Goal: Task Accomplishment & Management: Manage account settings

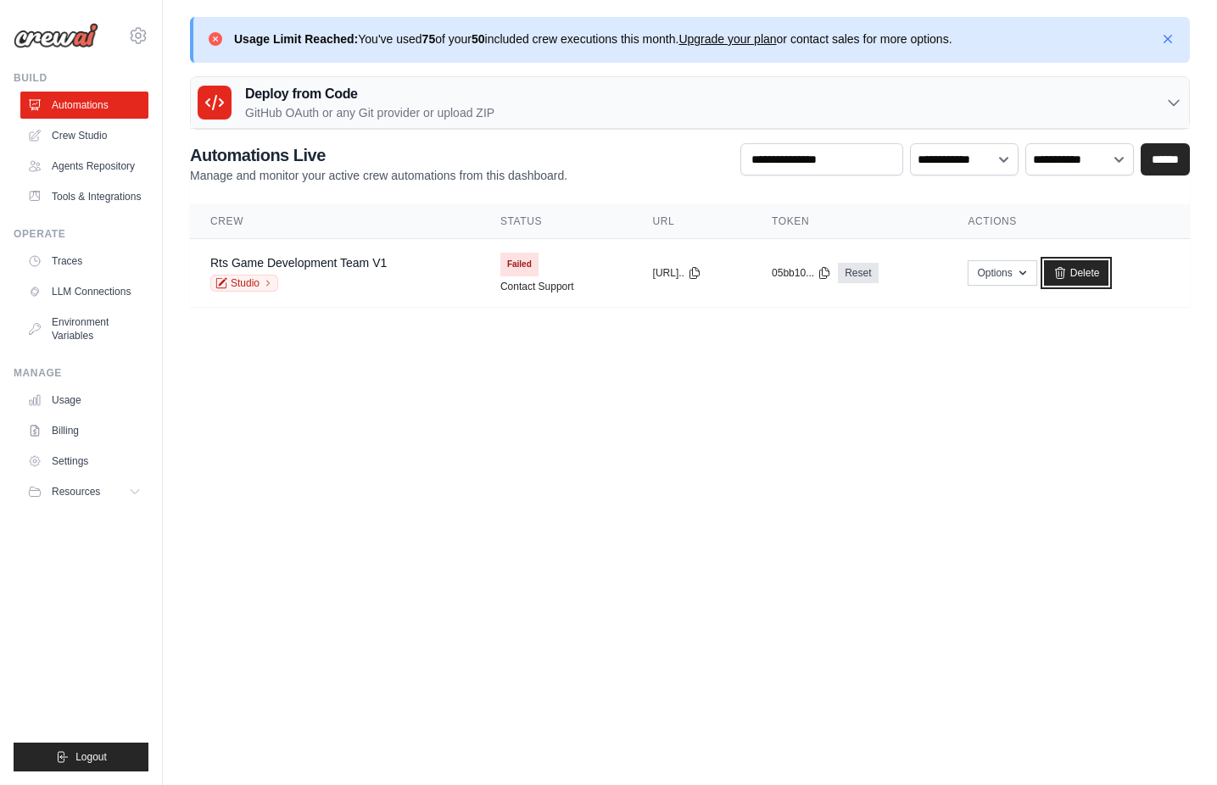
click at [1090, 272] on link "Delete" at bounding box center [1076, 272] width 65 height 25
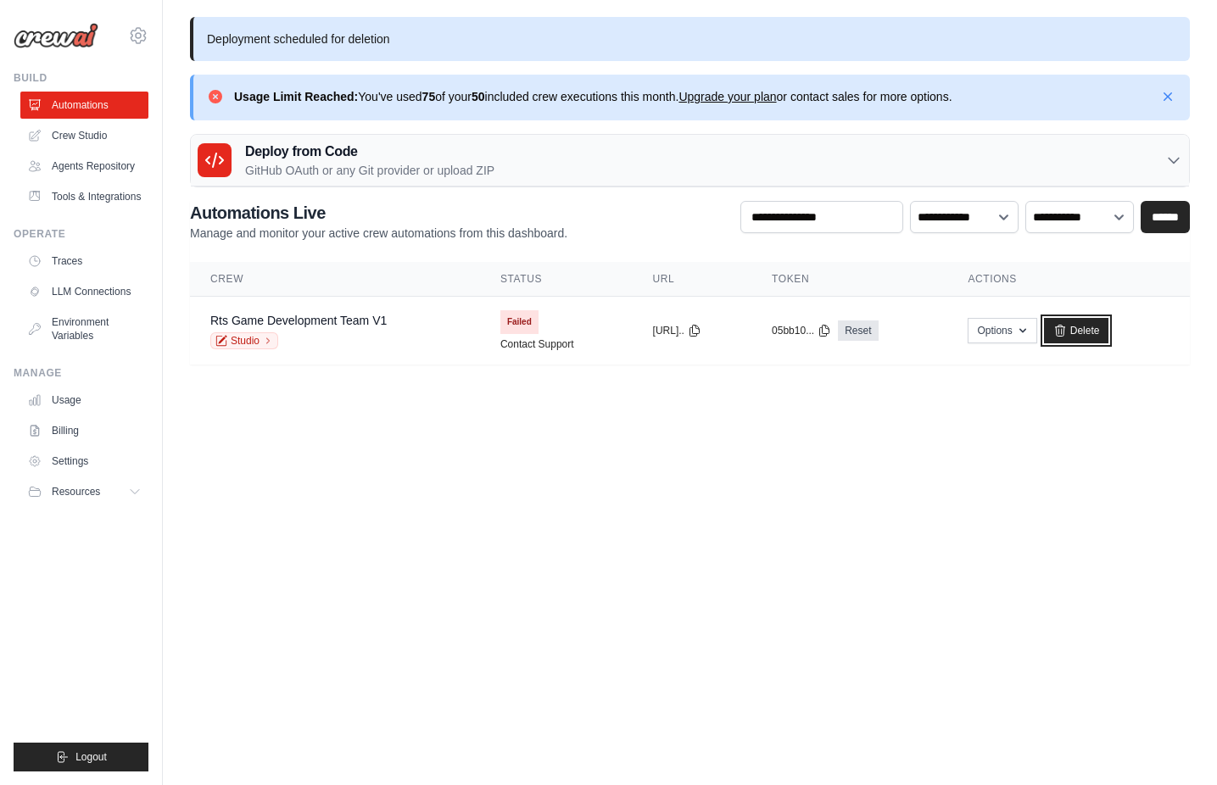
click at [1097, 329] on link "Delete" at bounding box center [1076, 330] width 65 height 25
click at [1107, 336] on link "Delete" at bounding box center [1076, 330] width 65 height 25
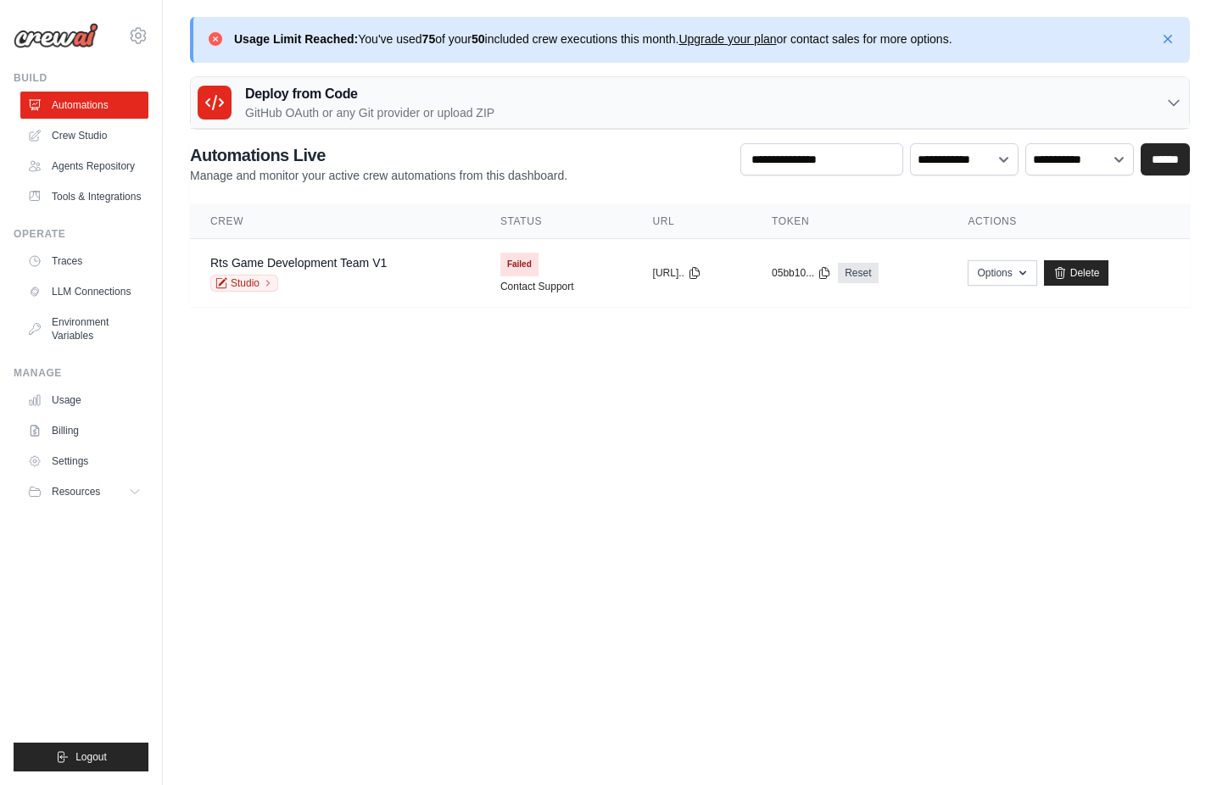
click at [754, 394] on body "andres.chiri.valdivia@gmail.com Settings Build Automations Resources" at bounding box center [608, 392] width 1217 height 785
click at [1036, 272] on button "Options" at bounding box center [1001, 271] width 69 height 25
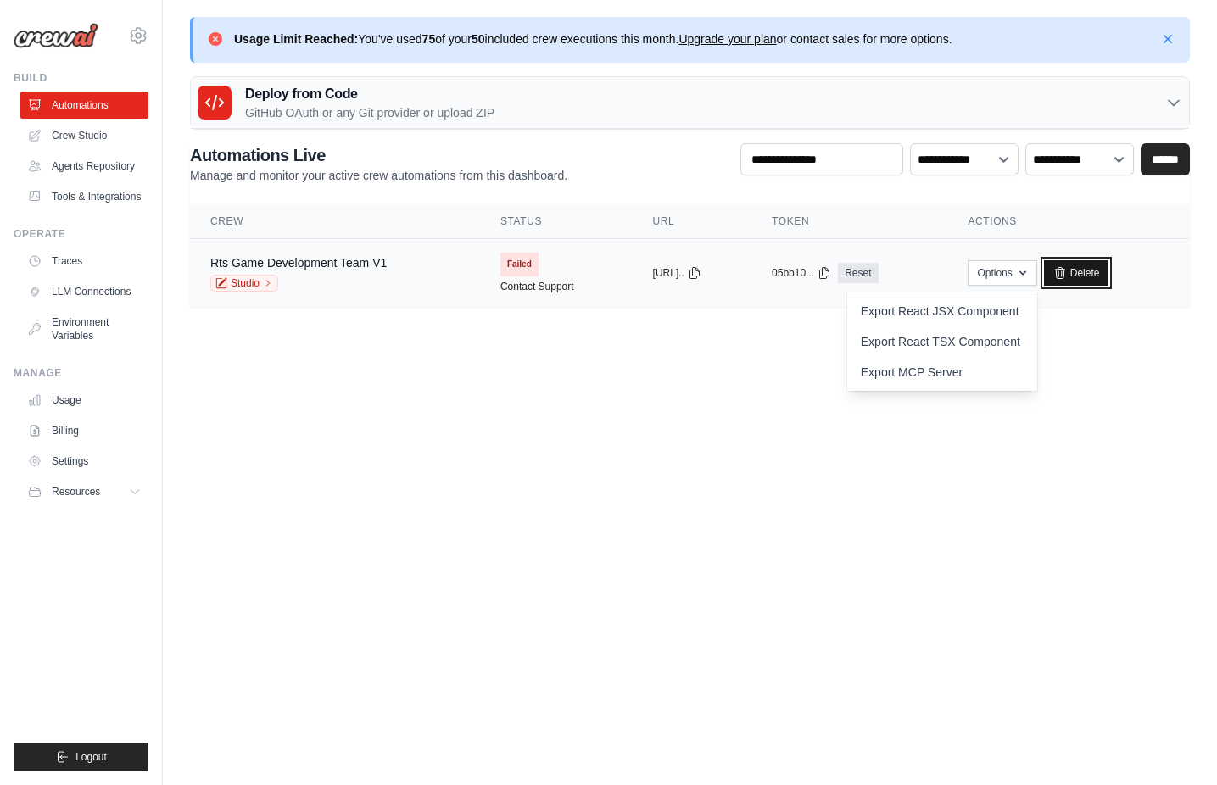
click at [1087, 274] on link "Delete" at bounding box center [1076, 272] width 65 height 25
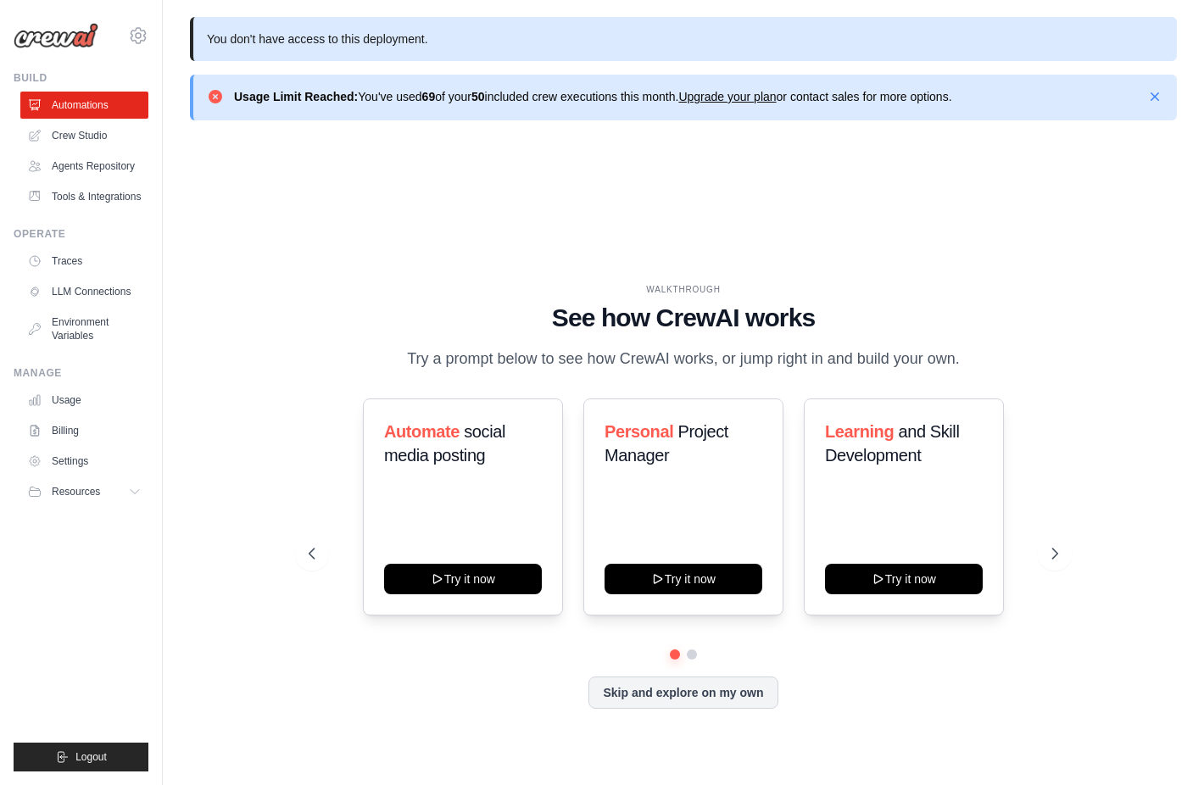
click at [471, 226] on div "WALKTHROUGH See how [PERSON_NAME] works Try a prompt below to see how [PERSON_N…" at bounding box center [683, 509] width 987 height 751
click at [97, 751] on span "Logout" at bounding box center [90, 757] width 31 height 14
